Goal: Find specific page/section: Find specific page/section

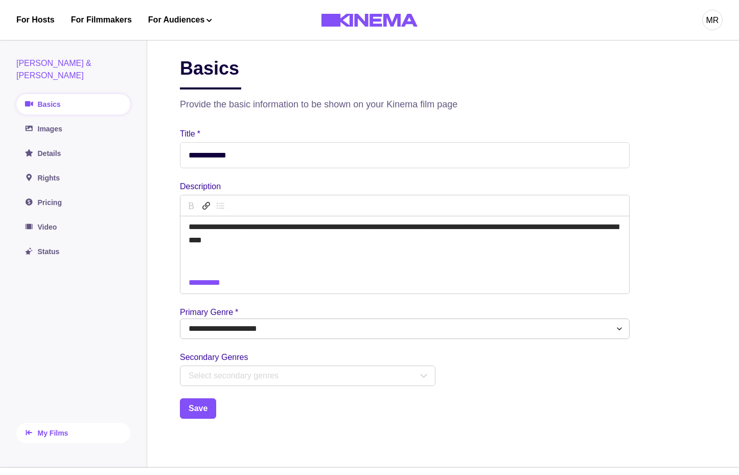
click at [61, 429] on link "My Films" at bounding box center [73, 433] width 114 height 20
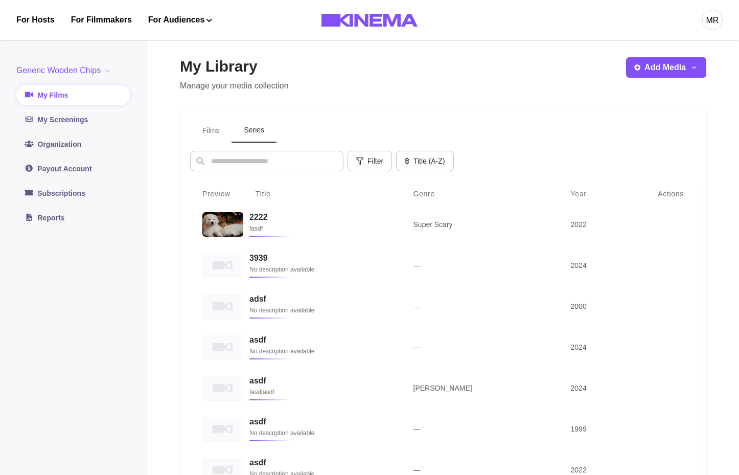
click at [247, 142] on button "Series" at bounding box center [254, 131] width 45 height 24
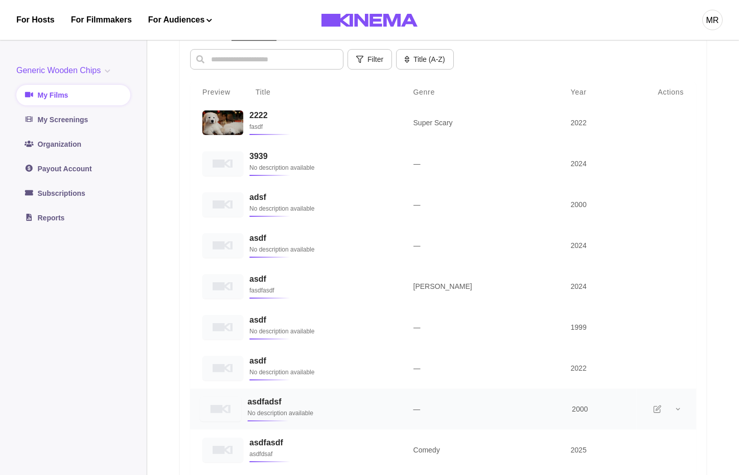
scroll to position [308, 0]
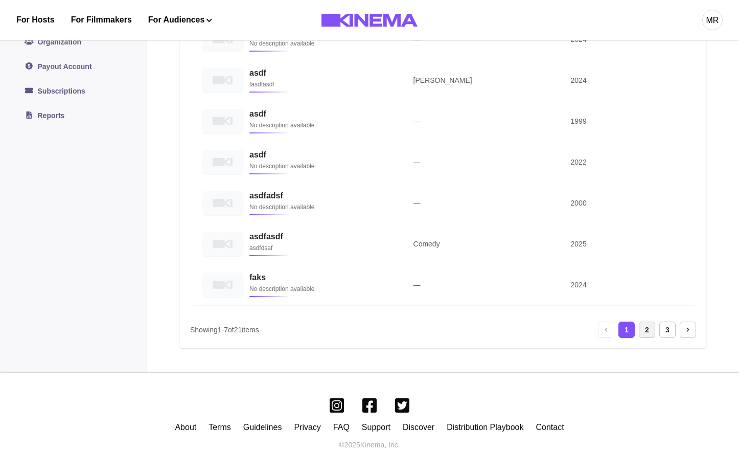
click at [647, 329] on div "2" at bounding box center [647, 330] width 16 height 16
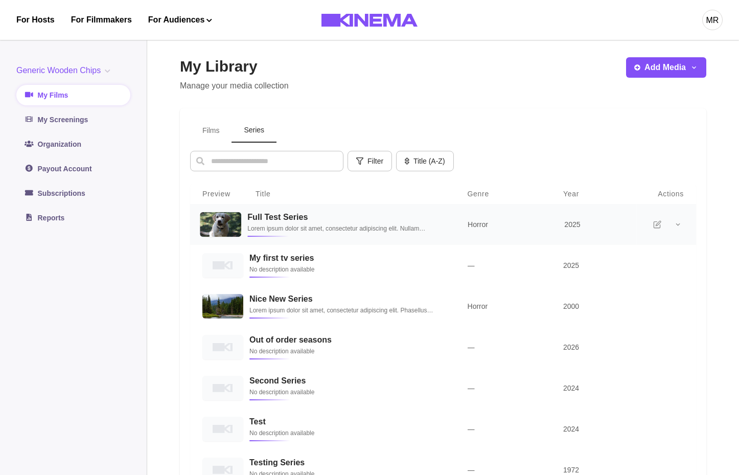
click at [319, 221] on h3 "Full Test Series" at bounding box center [344, 217] width 195 height 10
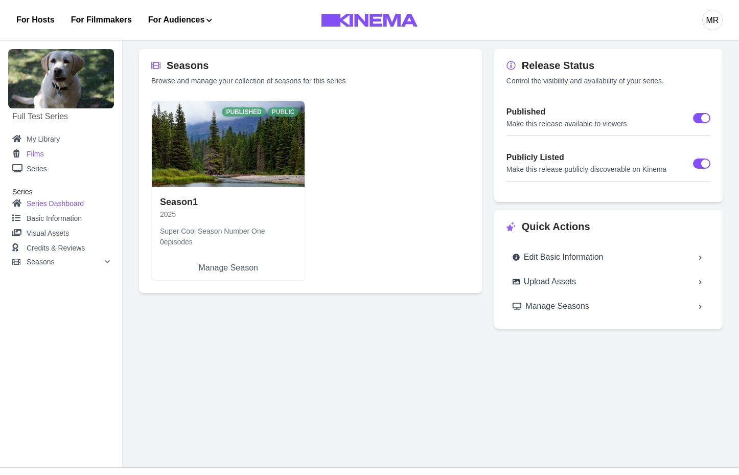
click at [43, 155] on link "Films" at bounding box center [61, 154] width 98 height 13
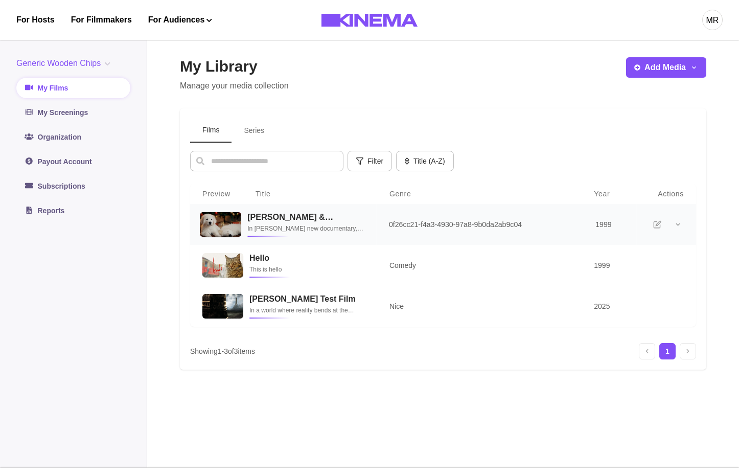
click at [298, 228] on p "In Smriti Keshari’s new documentary, the shop owners and best friends reminisce…" at bounding box center [305, 228] width 117 height 10
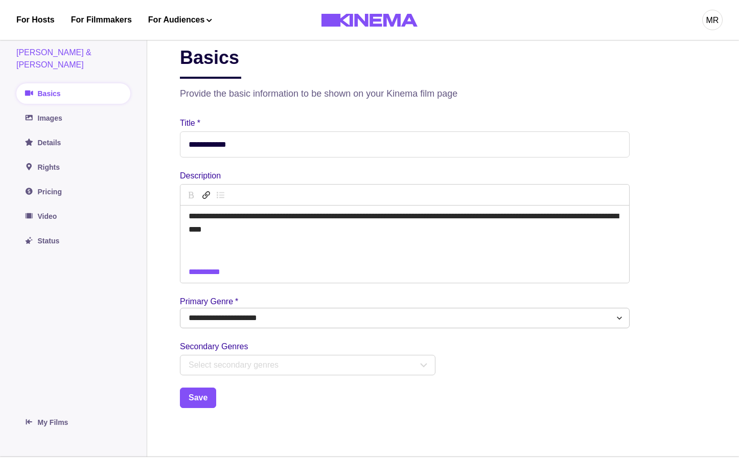
scroll to position [11, 0]
click at [64, 107] on link "Images" at bounding box center [73, 117] width 114 height 20
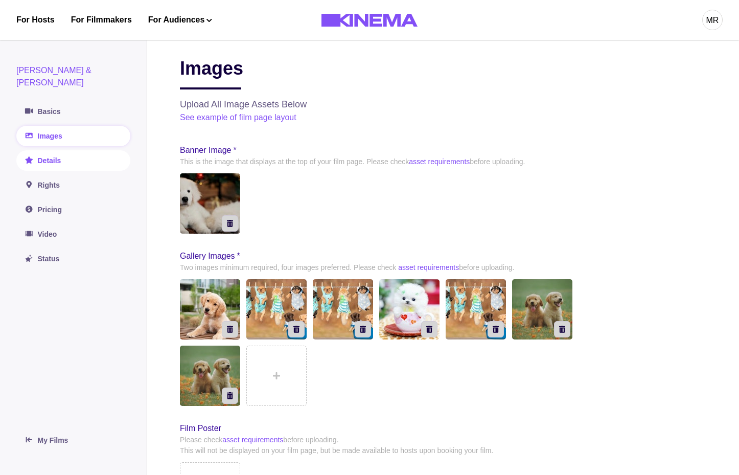
click at [40, 153] on link "Details" at bounding box center [73, 160] width 114 height 20
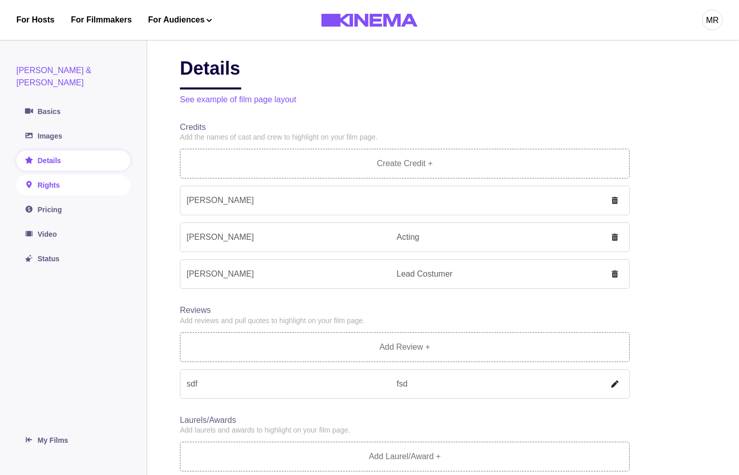
click at [46, 175] on link "Rights" at bounding box center [73, 185] width 114 height 20
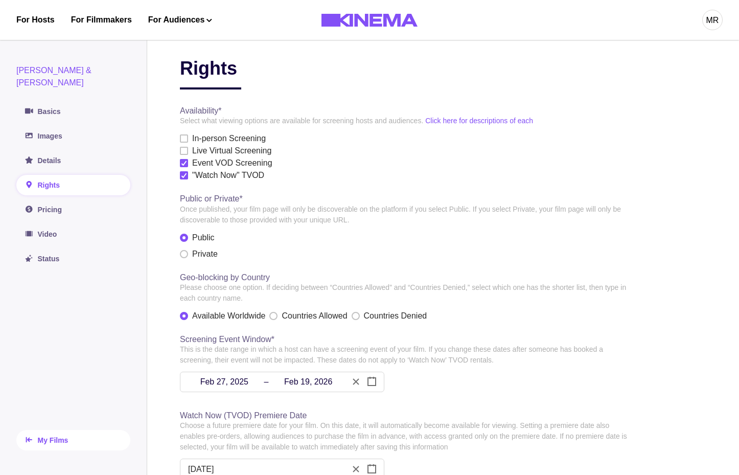
click at [56, 431] on link "My Films" at bounding box center [73, 440] width 114 height 20
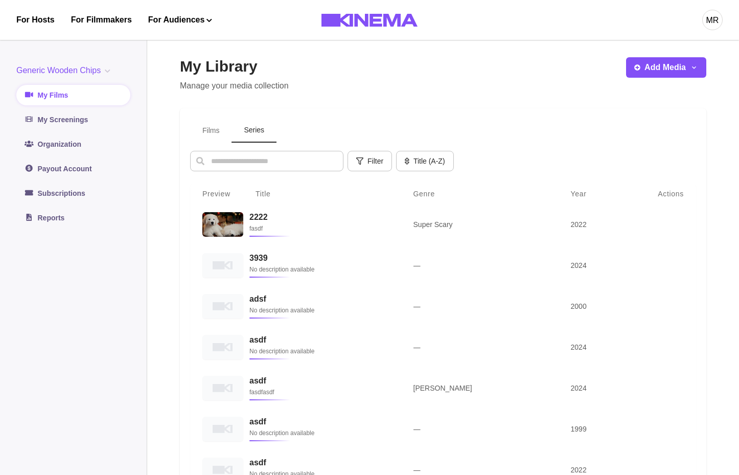
click at [250, 120] on button "Series" at bounding box center [254, 131] width 45 height 24
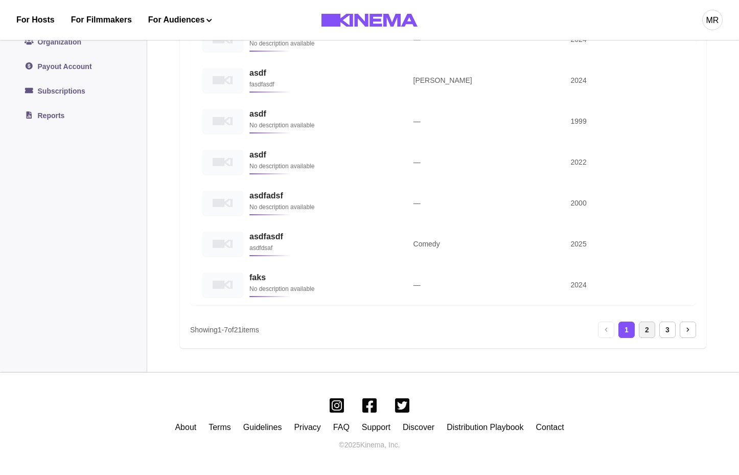
click at [641, 335] on div "2" at bounding box center [647, 330] width 16 height 16
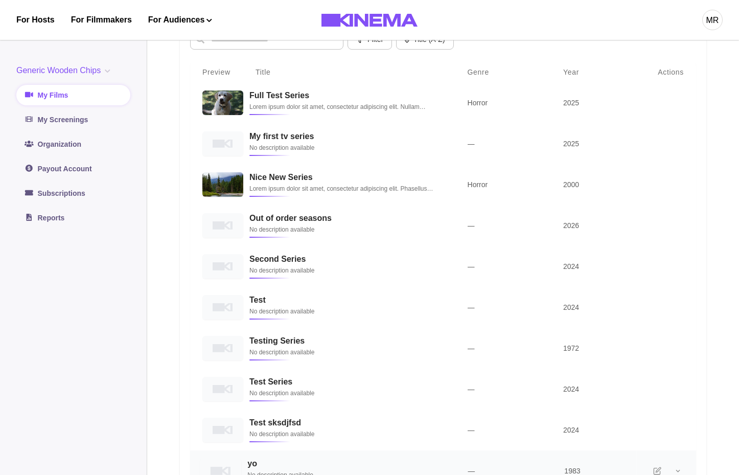
scroll to position [103, 0]
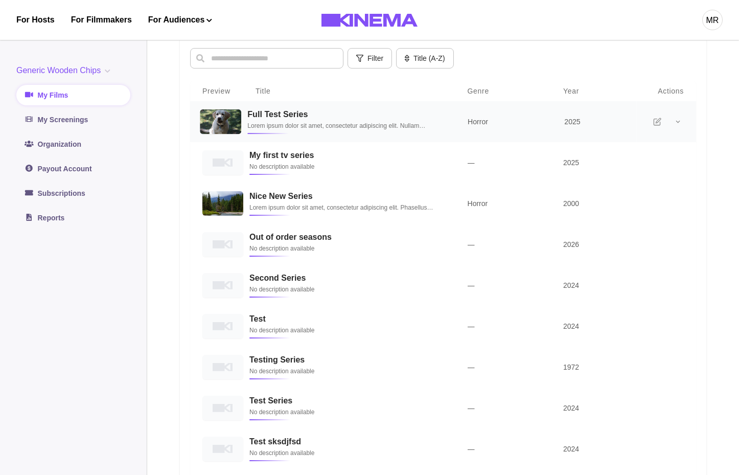
click at [269, 119] on h3 "Full Test Series" at bounding box center [344, 114] width 195 height 10
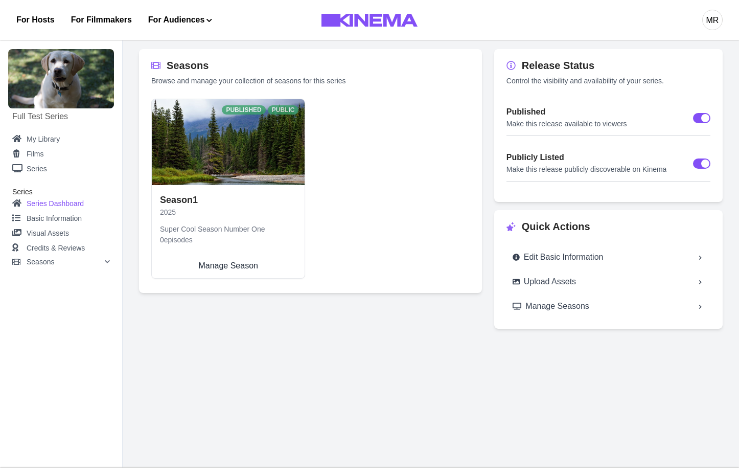
click at [250, 229] on link "Season 1 2025 Super Cool Season Number One 0 episodes Manage Season" at bounding box center [228, 231] width 153 height 93
select select "**********"
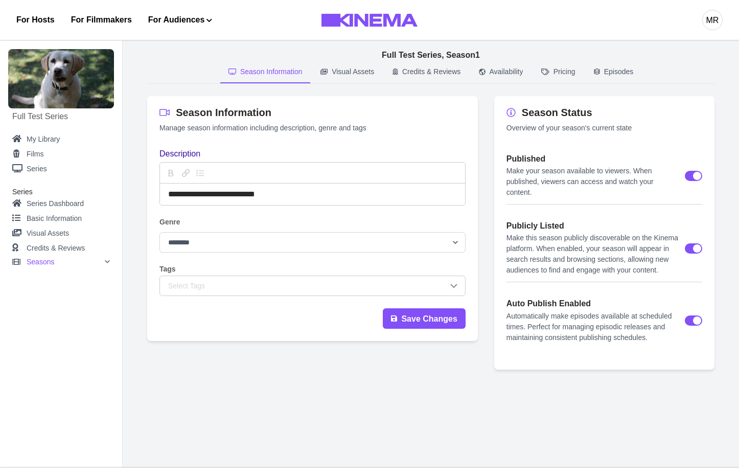
click at [334, 77] on button "Visual Assets" at bounding box center [347, 72] width 70 height 22
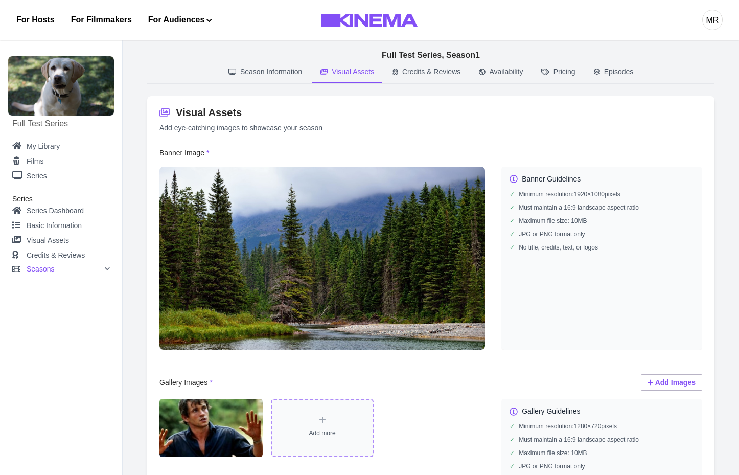
click at [415, 72] on p "Credits & Reviews" at bounding box center [431, 71] width 58 height 11
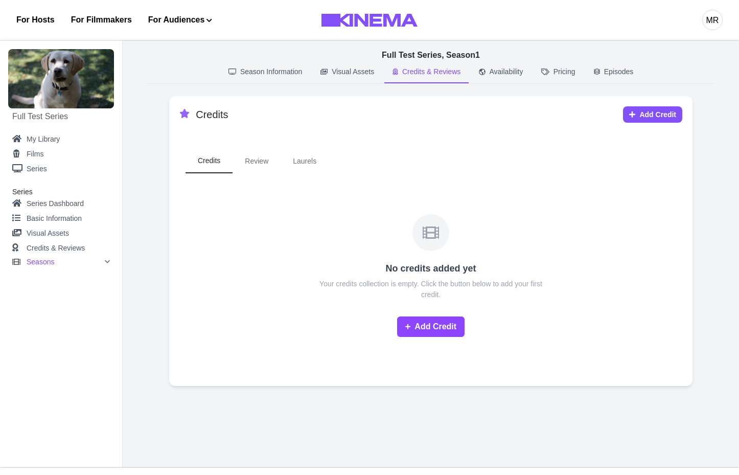
click at [468, 72] on button "Credits & Reviews" at bounding box center [427, 72] width 84 height 22
click at [496, 72] on p "Availability" at bounding box center [507, 71] width 34 height 11
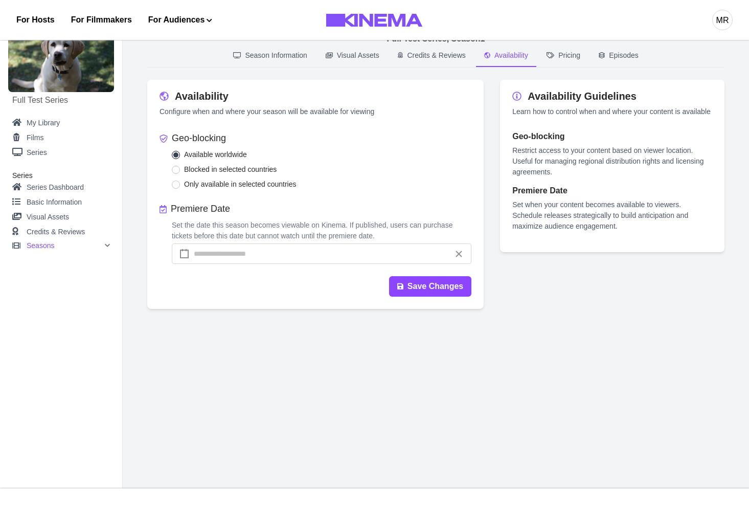
scroll to position [15, 0]
drag, startPoint x: 323, startPoint y: 199, endPoint x: 176, endPoint y: 142, distance: 157.3
click at [176, 142] on form "Geo-blocking Available worldwide Blocked in selected countries Only available i…" at bounding box center [316, 214] width 312 height 165
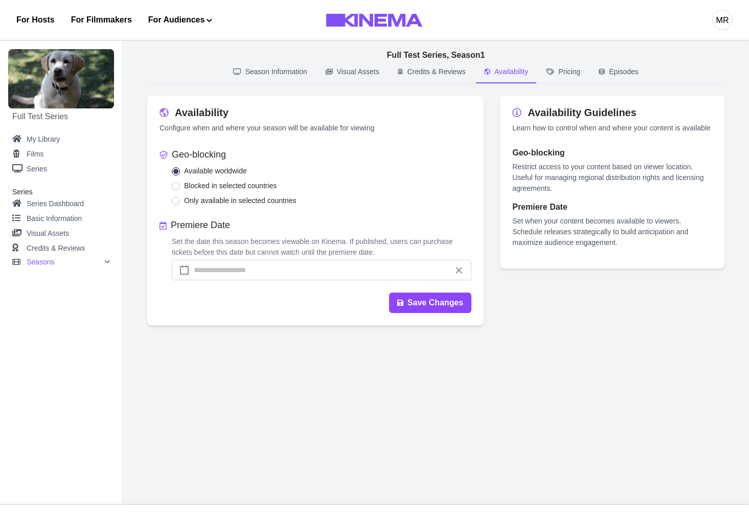
click at [103, 267] on div "Seasons" at bounding box center [61, 262] width 98 height 12
